Goal: Check status

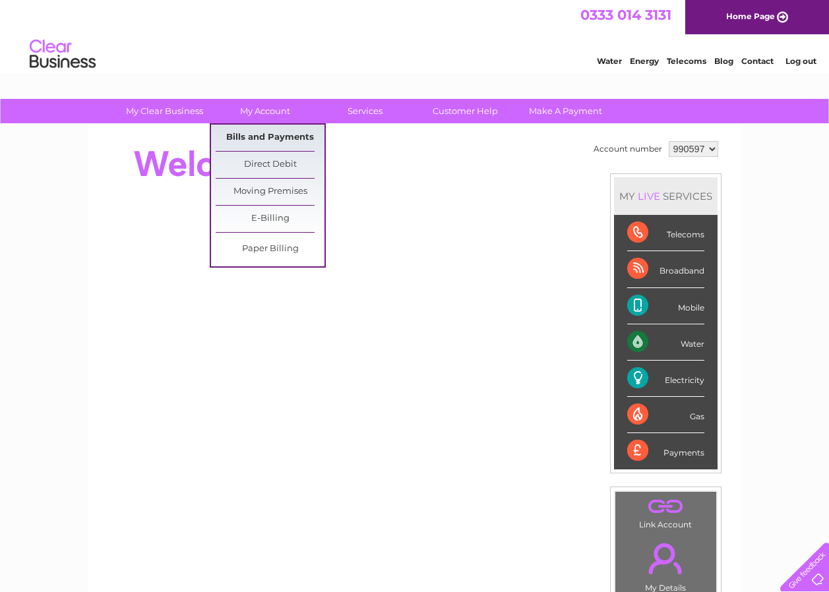
click at [277, 141] on link "Bills and Payments" at bounding box center [270, 138] width 109 height 26
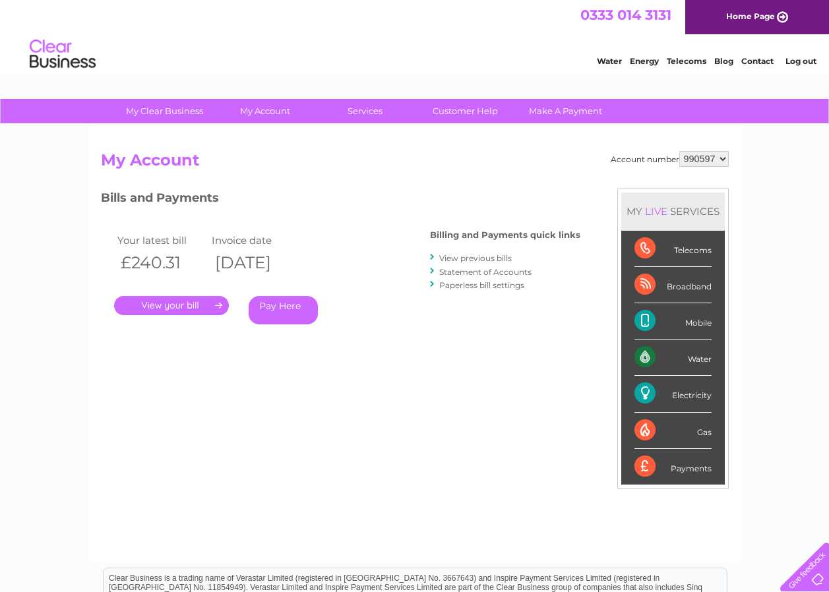
click at [172, 305] on link "." at bounding box center [171, 305] width 115 height 19
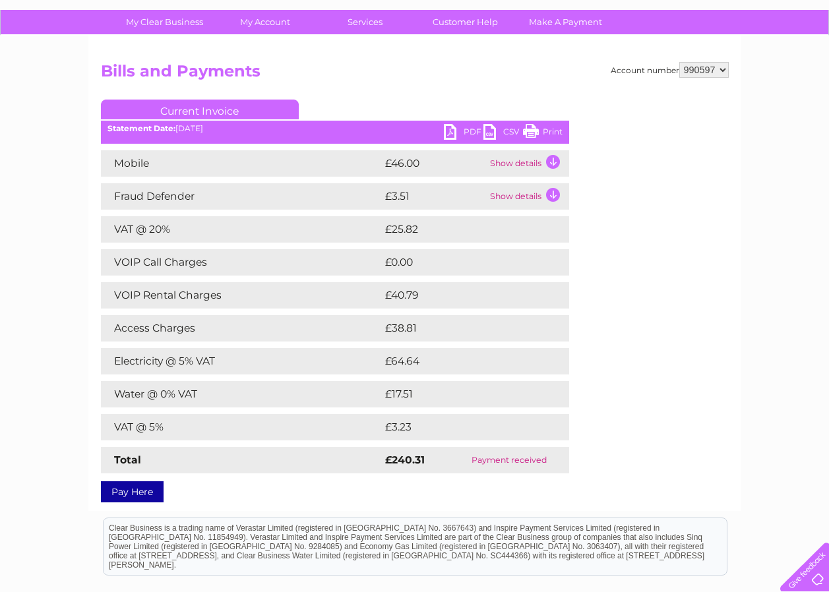
scroll to position [66, 0]
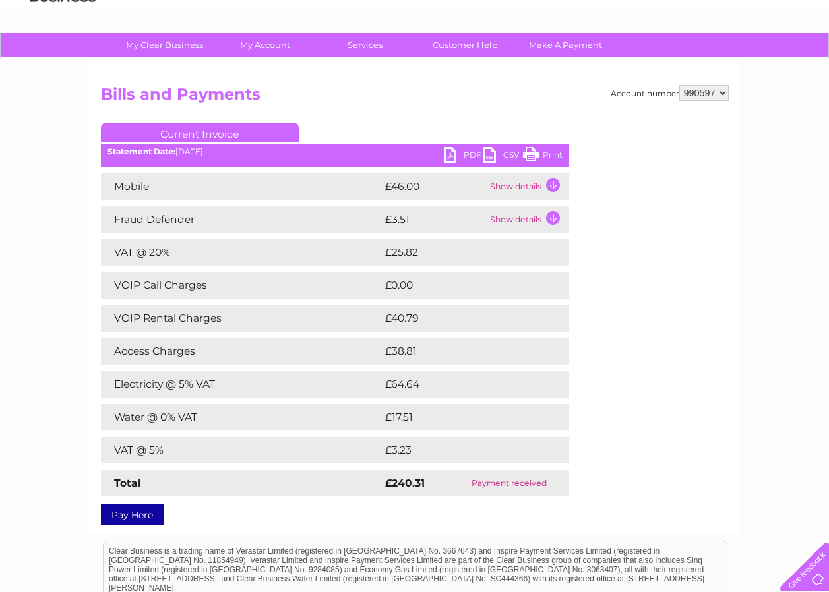
click at [547, 210] on td "Show details" at bounding box center [528, 219] width 82 height 26
